Goal: Task Accomplishment & Management: Manage account settings

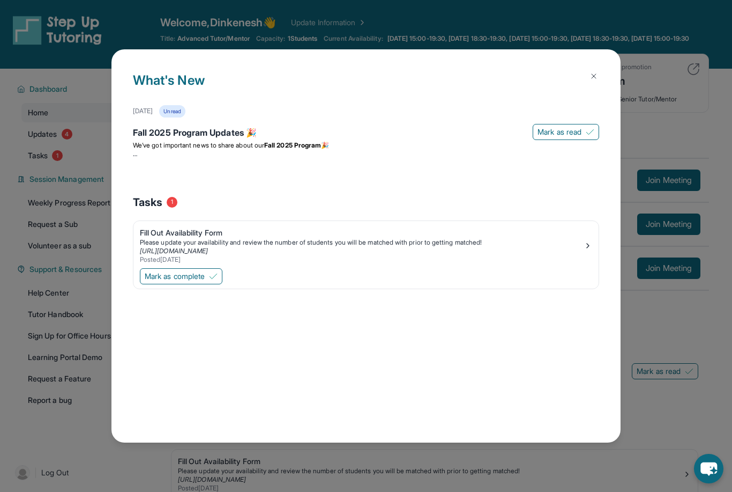
click at [593, 72] on img at bounding box center [594, 76] width 9 height 9
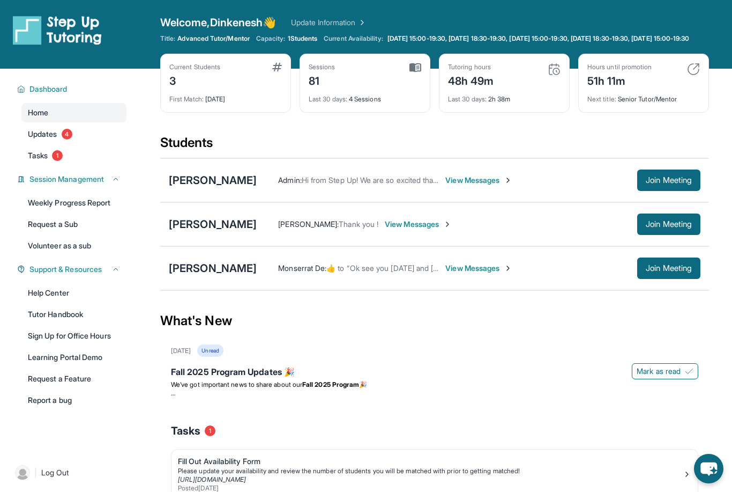
click at [417, 72] on img at bounding box center [416, 68] width 12 height 10
click at [305, 92] on div "Sessions 81 Last 30 days : 4 Sessions" at bounding box center [365, 83] width 131 height 59
click at [480, 87] on div "48h 49m" at bounding box center [471, 79] width 46 height 17
drag, startPoint x: 555, startPoint y: 76, endPoint x: 542, endPoint y: 77, distance: 12.9
click at [555, 76] on img at bounding box center [554, 69] width 13 height 13
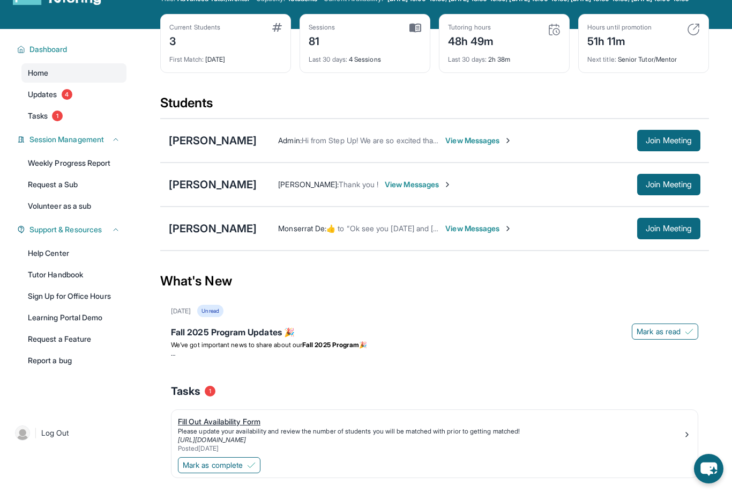
scroll to position [77, 0]
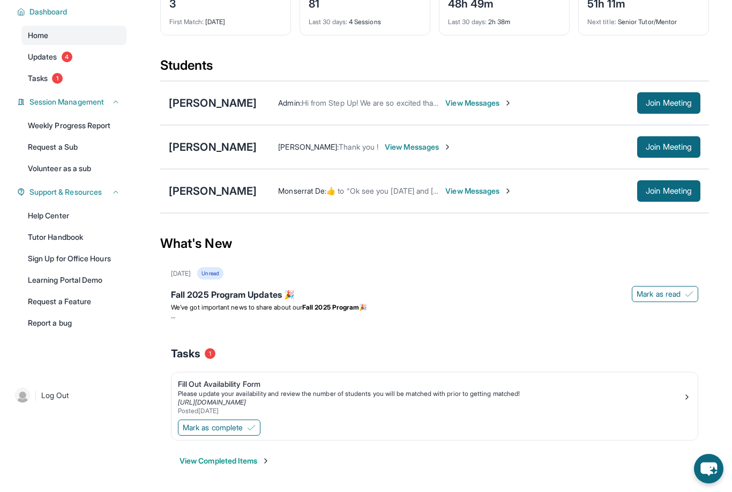
click at [214, 466] on button "View Completed Items" at bounding box center [225, 460] width 91 height 11
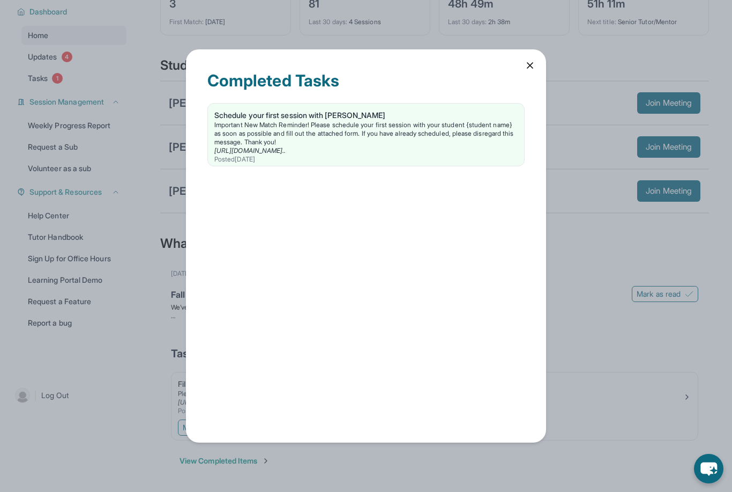
click at [535, 71] on div "Completed Tasks Schedule your first session with [PERSON_NAME] Important New Ma…" at bounding box center [366, 245] width 360 height 393
click at [527, 75] on div "Completed Tasks Schedule your first session with [PERSON_NAME] Important New Ma…" at bounding box center [366, 245] width 360 height 393
click at [530, 71] on icon at bounding box center [530, 65] width 11 height 11
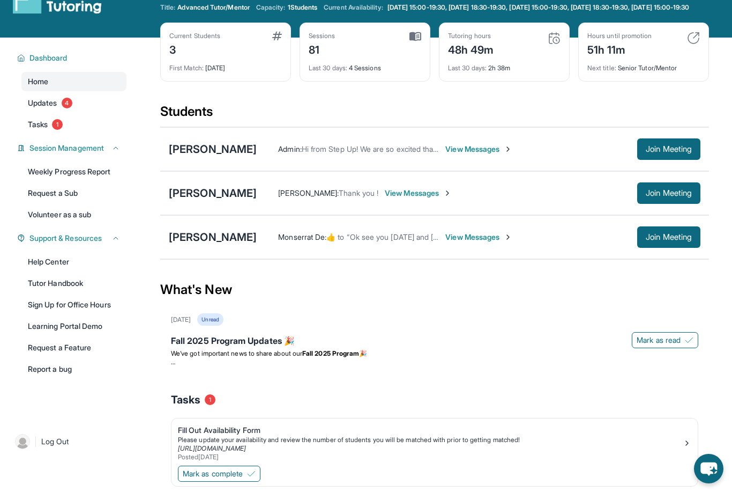
scroll to position [0, 0]
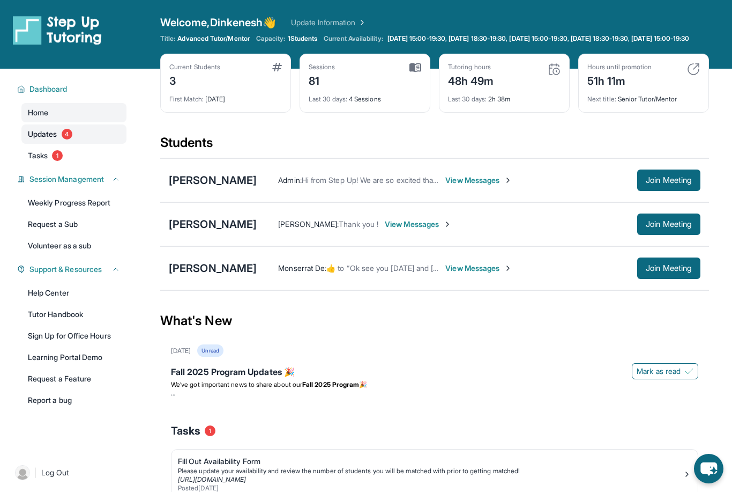
click at [46, 136] on link "Updates 4" at bounding box center [73, 133] width 105 height 19
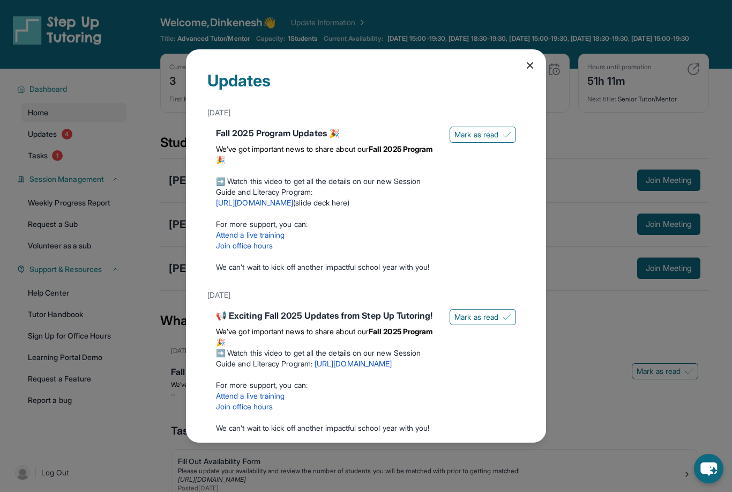
click at [497, 129] on span "Mark as read" at bounding box center [477, 134] width 44 height 11
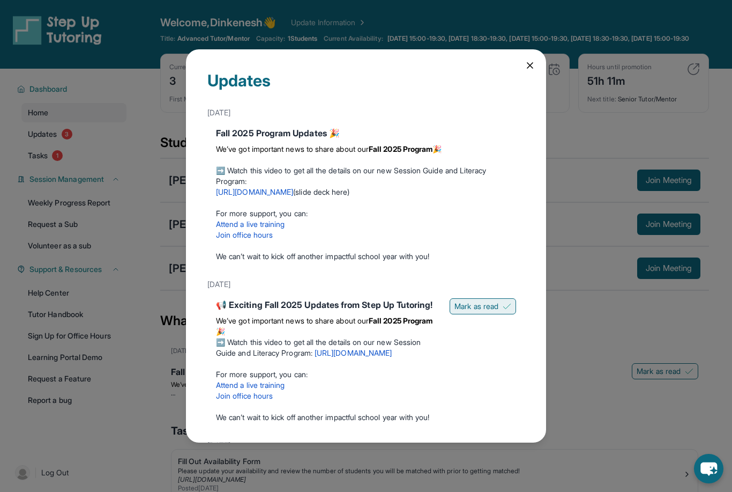
click at [484, 301] on span "Mark as read" at bounding box center [477, 306] width 44 height 11
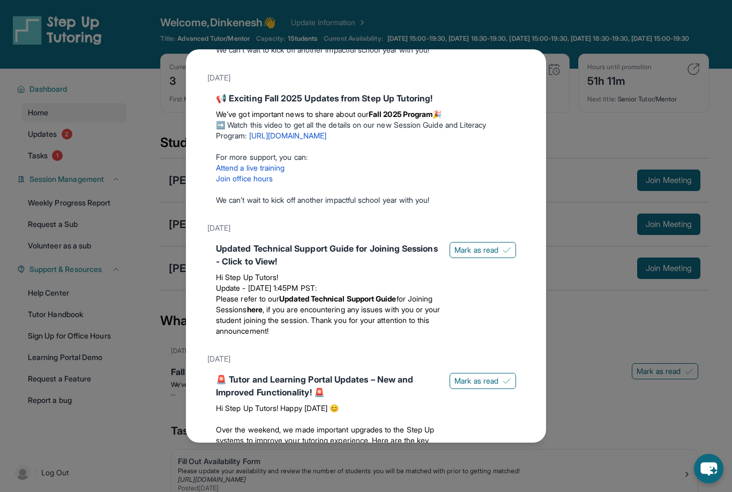
scroll to position [329, 0]
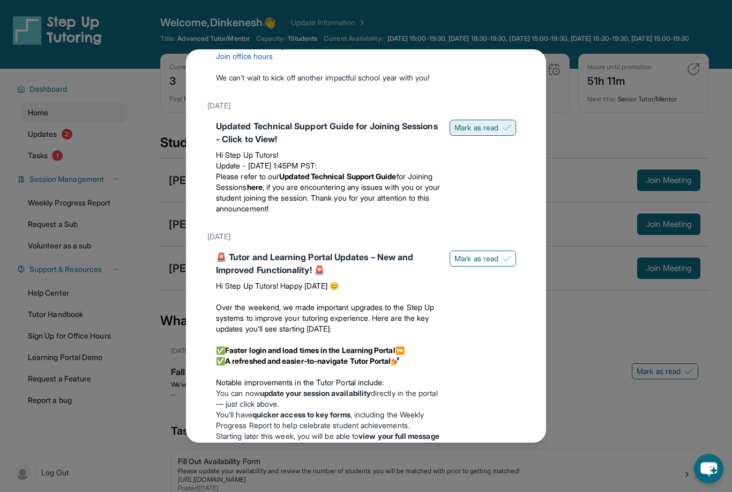
click at [477, 122] on span "Mark as read" at bounding box center [477, 127] width 44 height 11
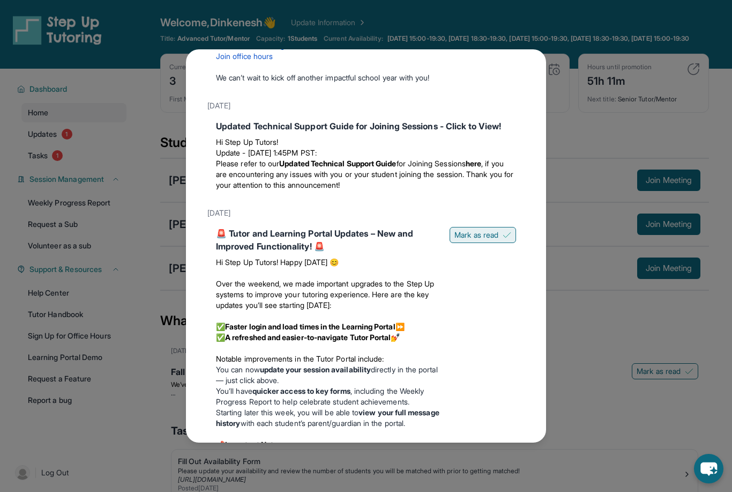
click at [473, 229] on span "Mark as read" at bounding box center [477, 234] width 44 height 11
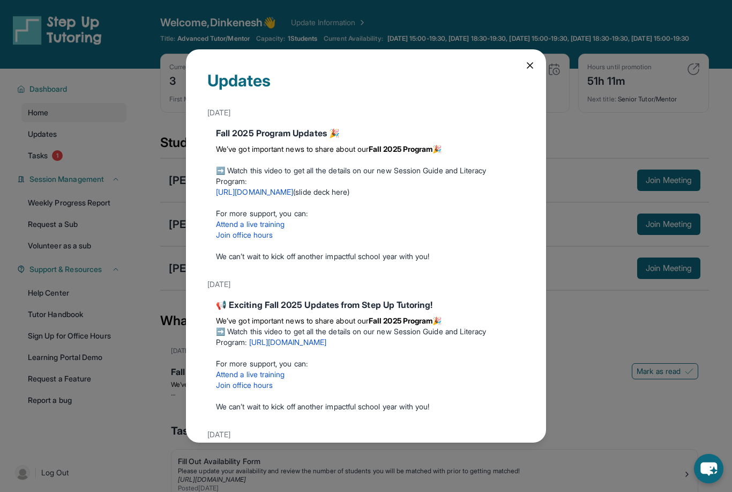
scroll to position [0, 0]
click at [531, 60] on icon at bounding box center [530, 65] width 11 height 11
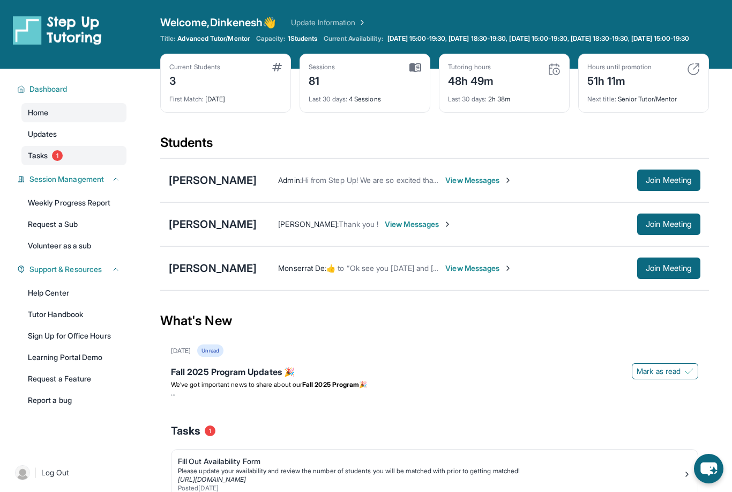
click at [40, 161] on span "Tasks" at bounding box center [38, 155] width 20 height 11
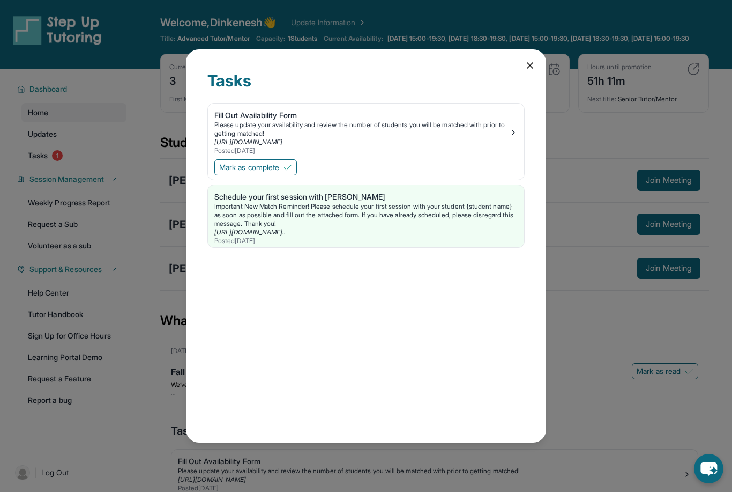
click at [250, 110] on div "Fill Out Availability Form" at bounding box center [361, 115] width 295 height 11
click at [271, 162] on span "Mark as complete" at bounding box center [249, 167] width 60 height 11
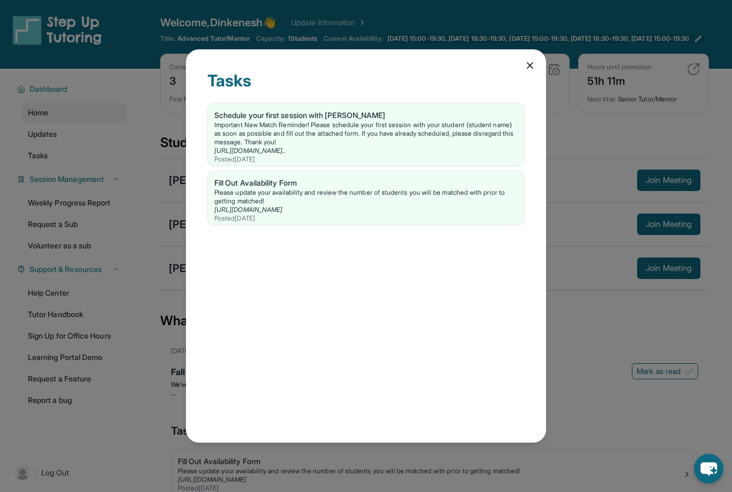
click at [529, 60] on icon at bounding box center [530, 65] width 11 height 11
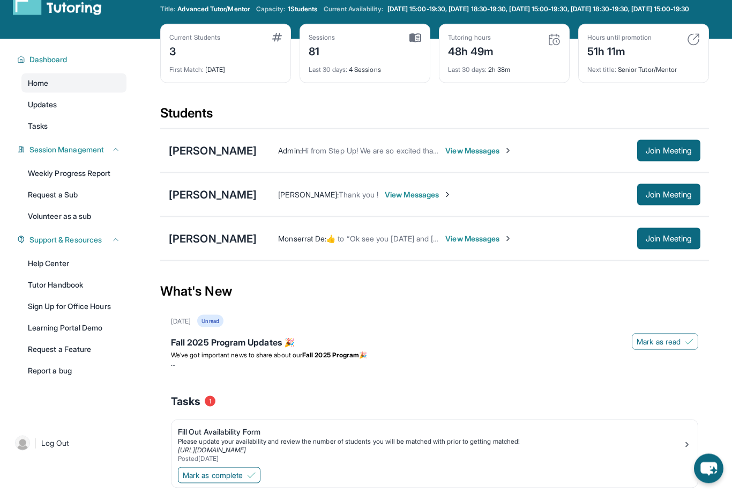
scroll to position [77, 0]
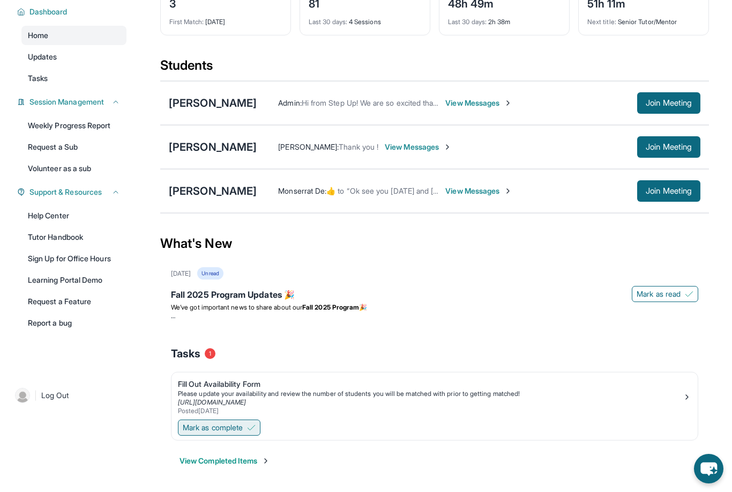
click at [235, 433] on span "Mark as complete" at bounding box center [213, 427] width 60 height 11
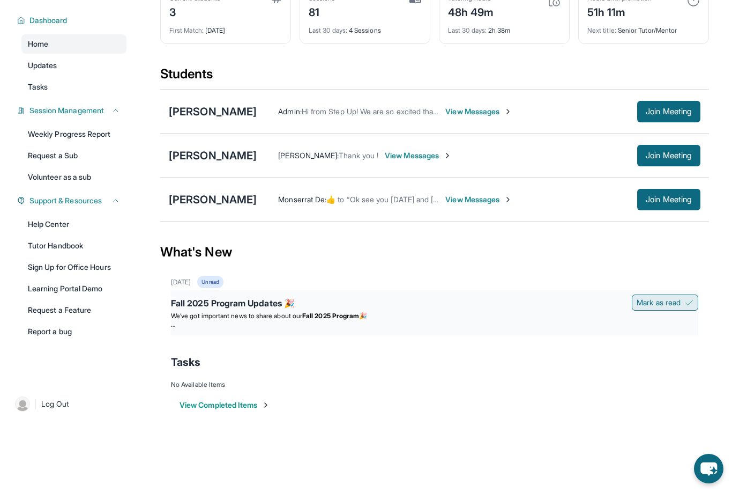
click at [653, 302] on span "Mark as read" at bounding box center [659, 302] width 44 height 11
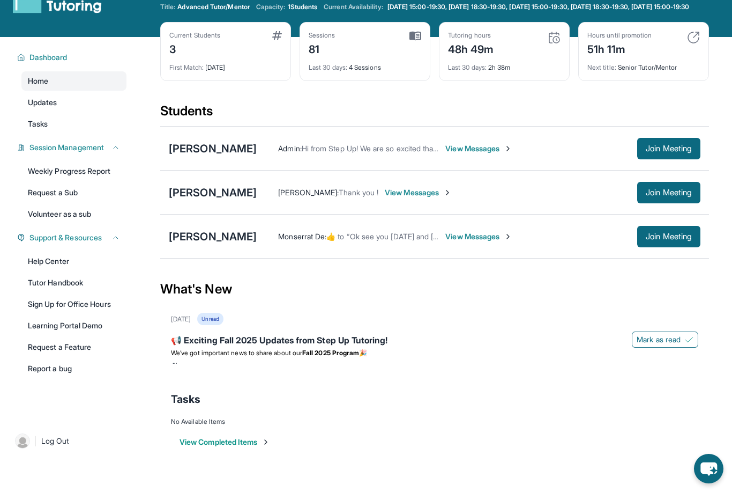
scroll to position [10, 0]
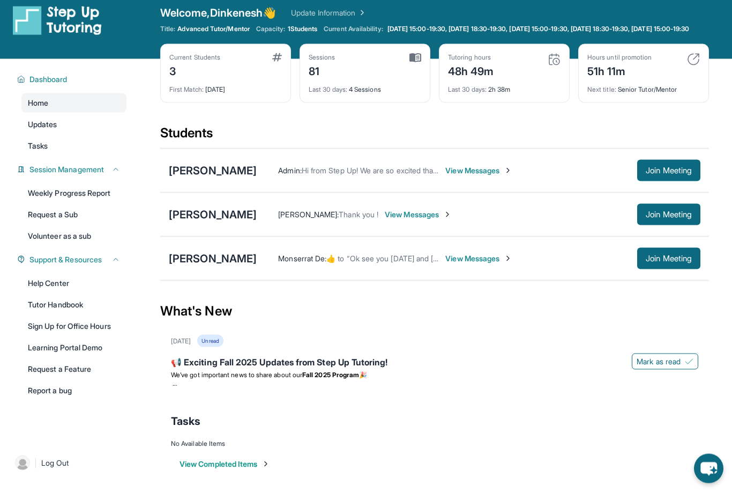
click at [468, 176] on span "View Messages" at bounding box center [478, 170] width 67 height 11
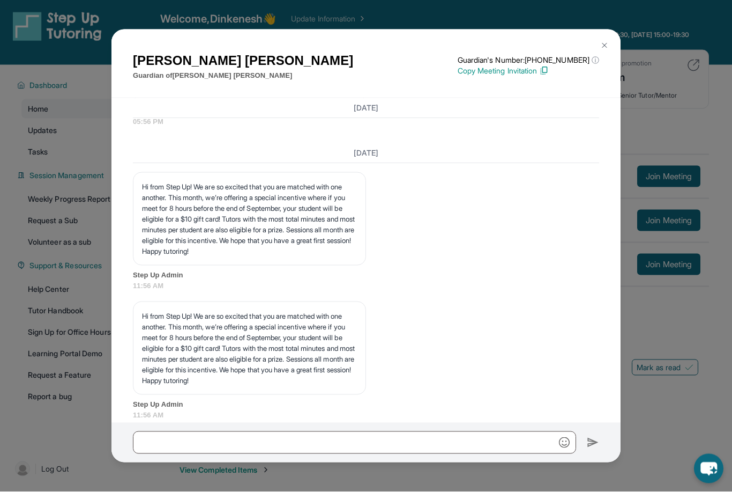
scroll to position [0, 0]
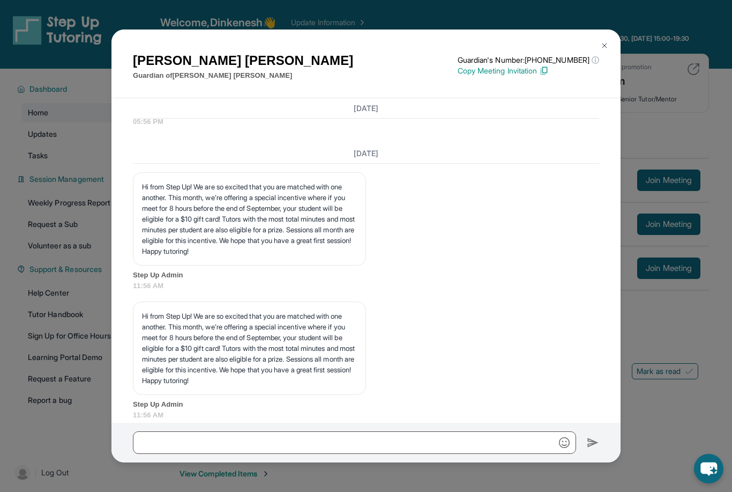
click at [604, 41] on img at bounding box center [604, 45] width 9 height 9
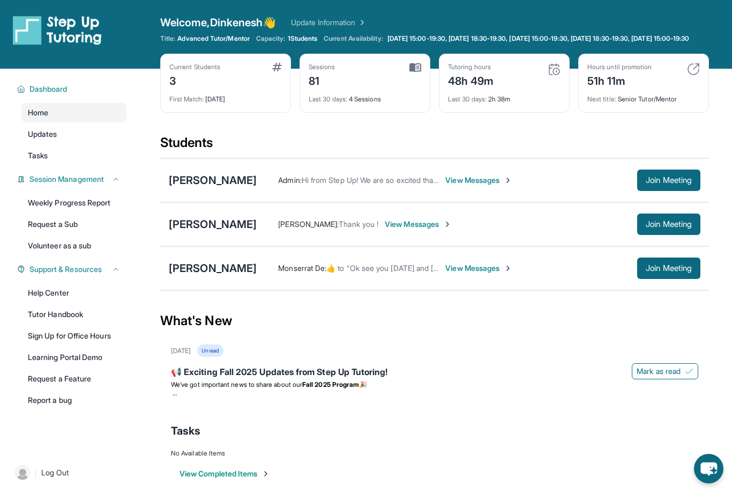
click at [452, 229] on span "View Messages" at bounding box center [418, 224] width 67 height 11
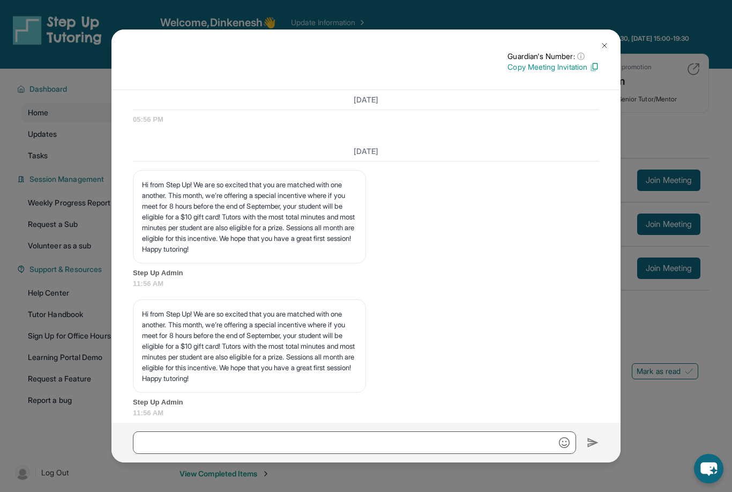
scroll to position [1182, 0]
click at [607, 41] on img at bounding box center [604, 45] width 9 height 9
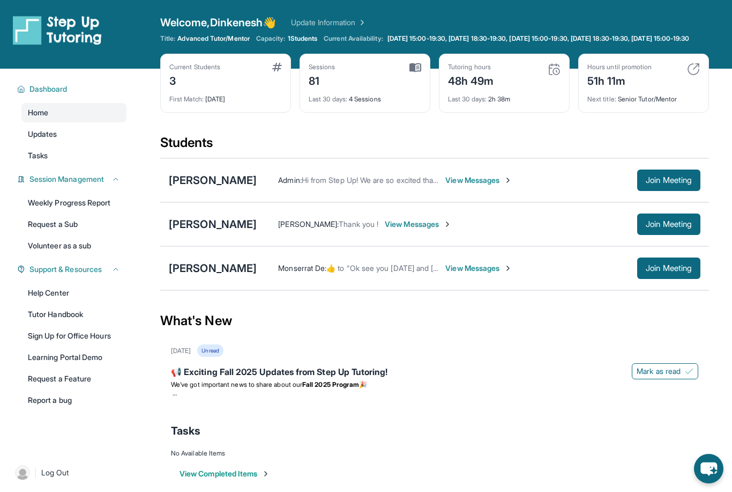
click at [463, 272] on span "View Messages" at bounding box center [478, 268] width 67 height 11
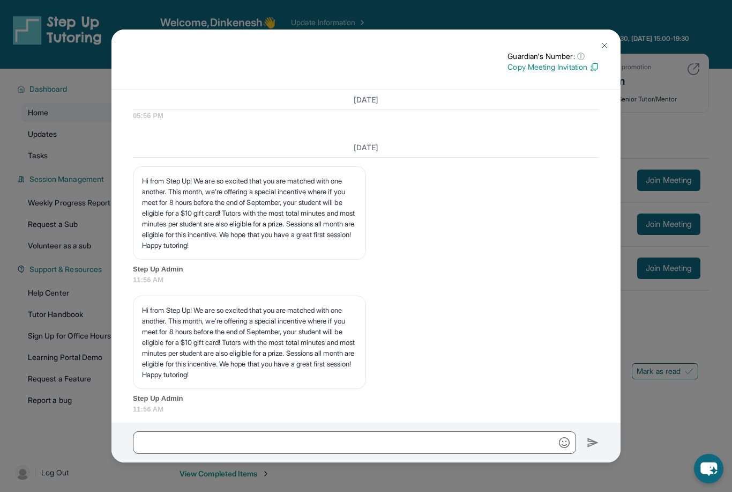
scroll to position [0, 0]
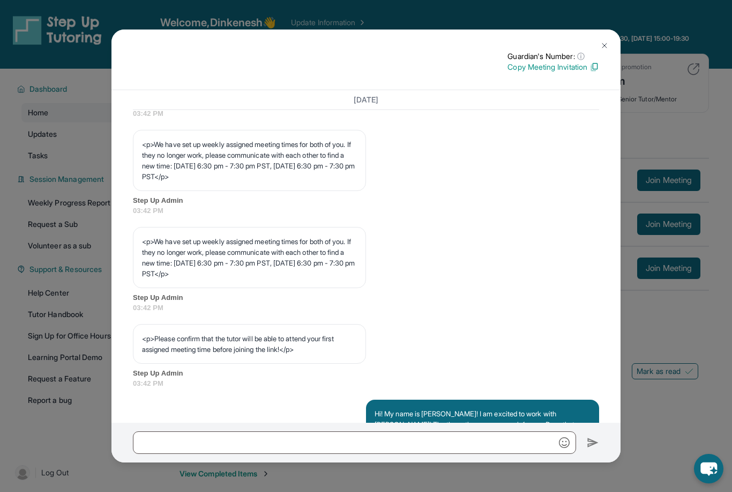
click at [601, 41] on img at bounding box center [604, 45] width 9 height 9
